Goal: Use online tool/utility: Utilize a website feature to perform a specific function

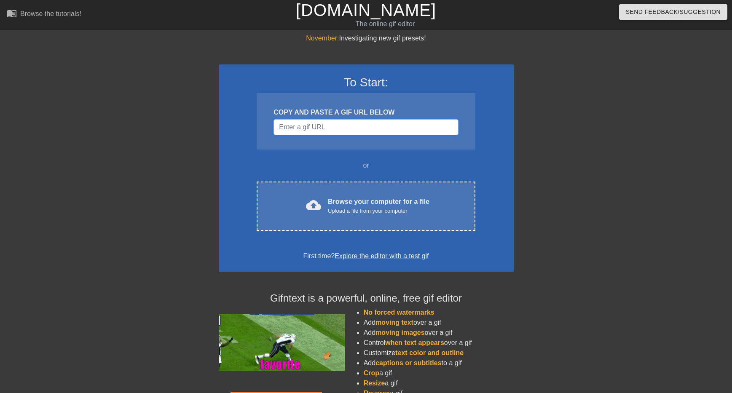
click at [361, 130] on input "Username" at bounding box center [365, 127] width 184 height 16
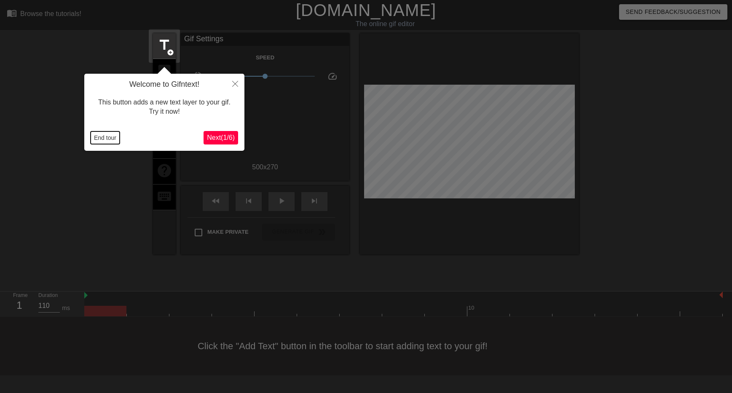
click at [110, 132] on button "End tour" at bounding box center [105, 137] width 29 height 13
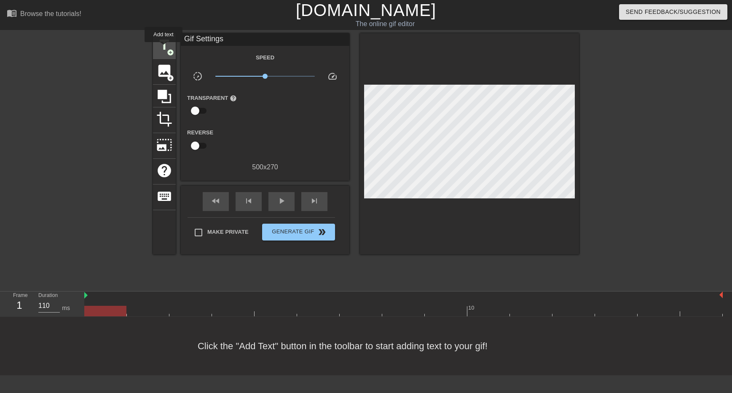
click at [164, 48] on span "title" at bounding box center [164, 45] width 16 height 16
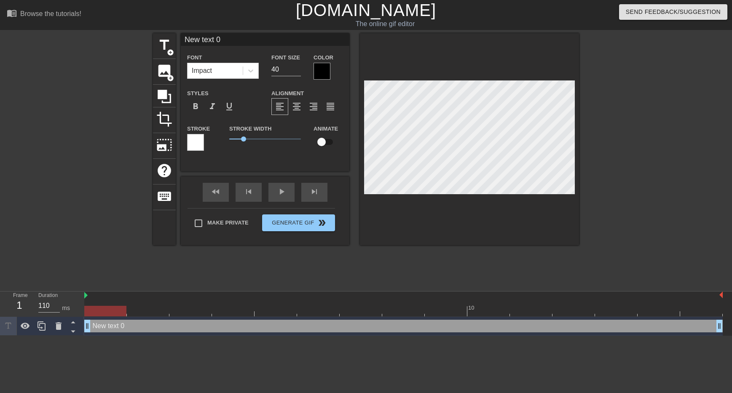
click at [232, 38] on input "New text 0" at bounding box center [265, 39] width 168 height 13
type input "Above"
click at [297, 69] on input "39" at bounding box center [285, 69] width 29 height 13
click at [297, 69] on input "38" at bounding box center [285, 69] width 29 height 13
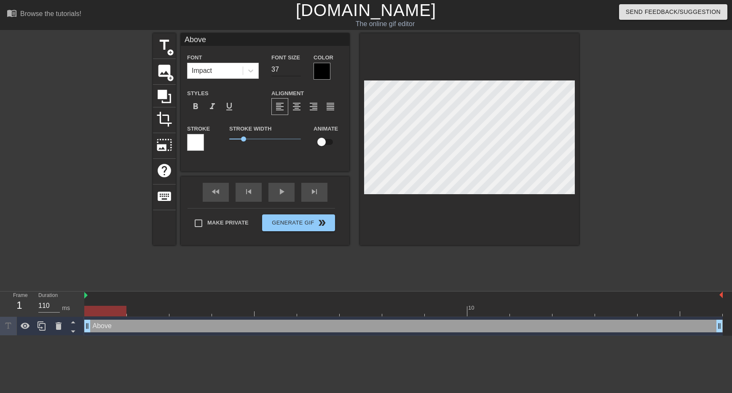
click at [297, 69] on input "37" at bounding box center [285, 69] width 29 height 13
click at [298, 68] on input "38" at bounding box center [285, 69] width 29 height 13
click at [298, 68] on input "39" at bounding box center [285, 69] width 29 height 13
click at [298, 68] on input "40" at bounding box center [285, 69] width 29 height 13
click at [298, 68] on input "41" at bounding box center [285, 69] width 29 height 13
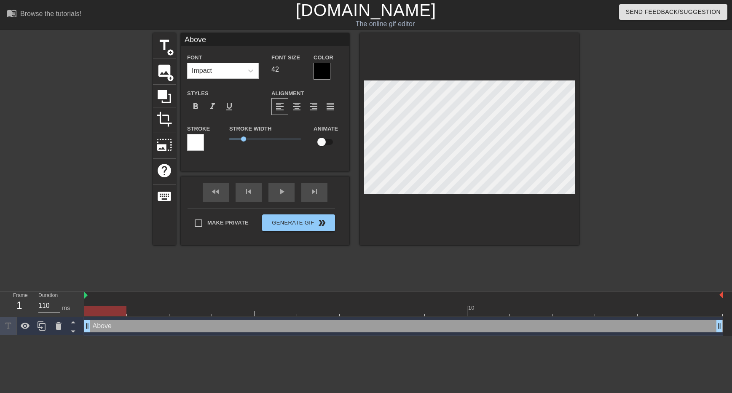
click at [298, 68] on input "42" at bounding box center [285, 69] width 29 height 13
click at [298, 68] on input "43" at bounding box center [285, 69] width 29 height 13
click at [298, 68] on input "44" at bounding box center [285, 69] width 29 height 13
click at [298, 68] on input "45" at bounding box center [285, 69] width 29 height 13
click at [298, 68] on input "46" at bounding box center [285, 69] width 29 height 13
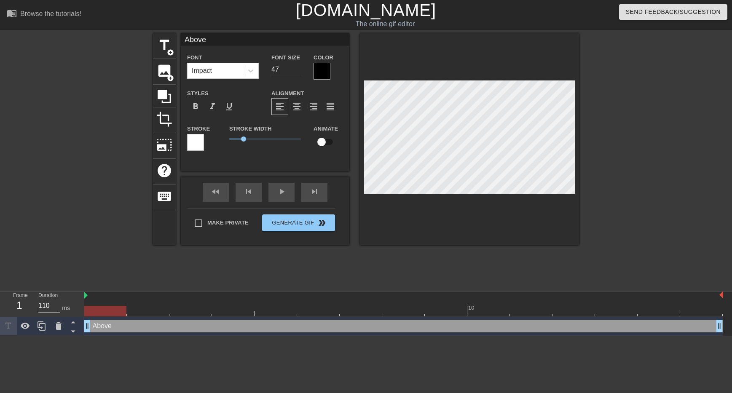
click at [298, 68] on input "47" at bounding box center [285, 69] width 29 height 13
click at [298, 68] on input "48" at bounding box center [285, 69] width 29 height 13
click at [298, 68] on input "49" at bounding box center [285, 69] width 29 height 13
click at [298, 68] on input "50" at bounding box center [285, 69] width 29 height 13
click at [298, 68] on input "51" at bounding box center [285, 69] width 29 height 13
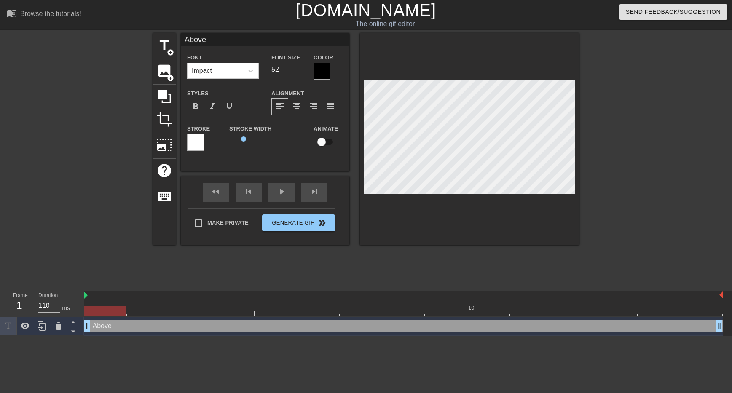
type input "52"
click at [298, 68] on input "52" at bounding box center [285, 69] width 29 height 13
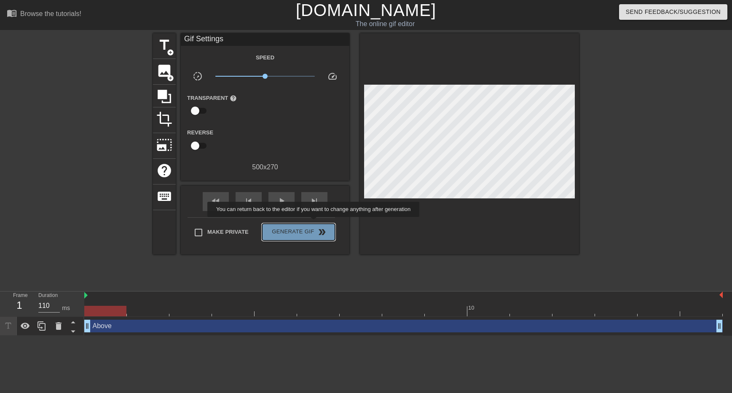
click at [319, 223] on div "Make Private Generate Gif double_arrow" at bounding box center [260, 233] width 147 height 33
click at [284, 234] on span "Generate Gif double_arrow" at bounding box center [298, 232] width 66 height 10
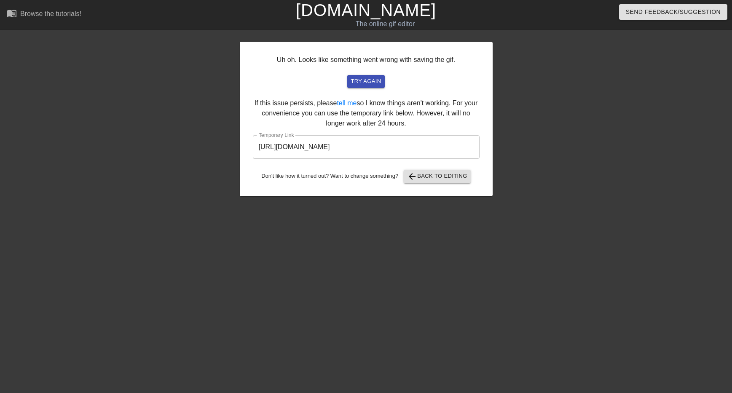
click at [292, 155] on input "[URL][DOMAIN_NAME]" at bounding box center [366, 147] width 227 height 24
